Goal: Check status: Check status

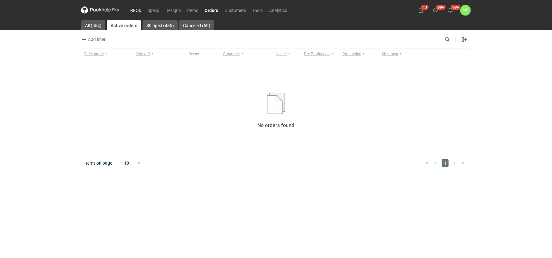
click at [134, 8] on link "RFQs" at bounding box center [135, 10] width 17 height 8
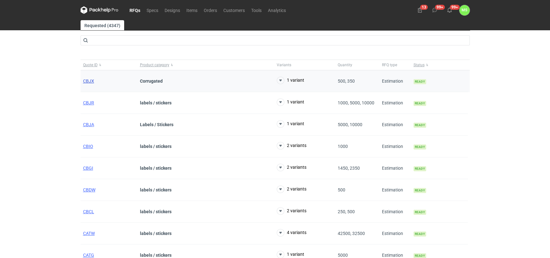
click at [86, 82] on span "CBJX" at bounding box center [88, 81] width 11 height 5
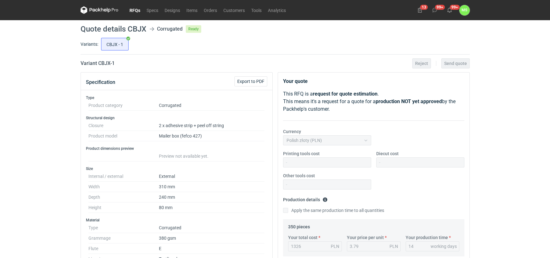
scroll to position [4, 0]
